Goal: Information Seeking & Learning: Check status

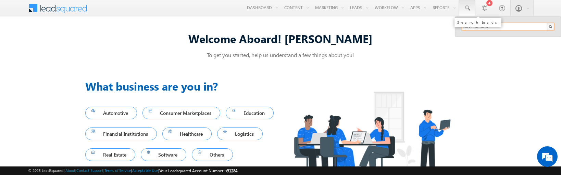
type input "8977664059"
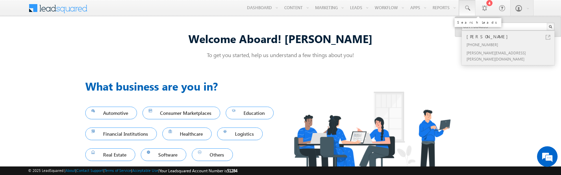
click at [511, 37] on div "[PERSON_NAME]" at bounding box center [511, 37] width 92 height 8
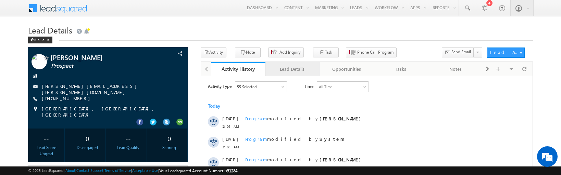
click at [292, 69] on div "Lead Details" at bounding box center [292, 69] width 43 height 8
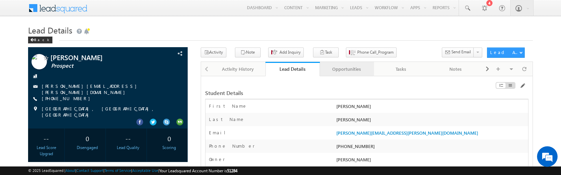
click at [346, 69] on div "Opportunities" at bounding box center [346, 69] width 43 height 8
